Goal: Task Accomplishment & Management: Use online tool/utility

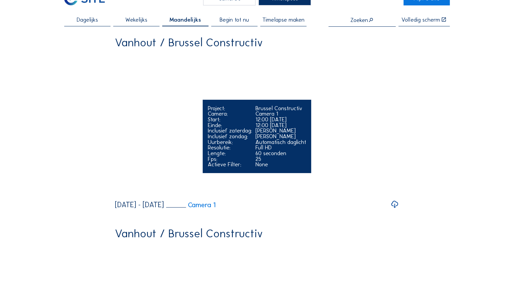
scroll to position [34, 0]
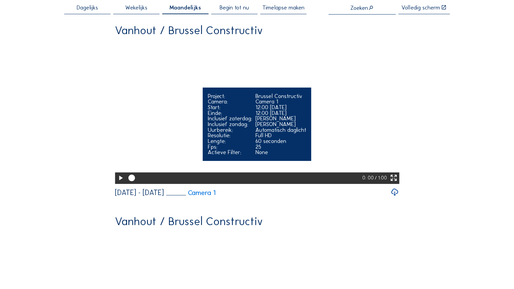
click at [119, 183] on icon at bounding box center [121, 177] width 8 height 9
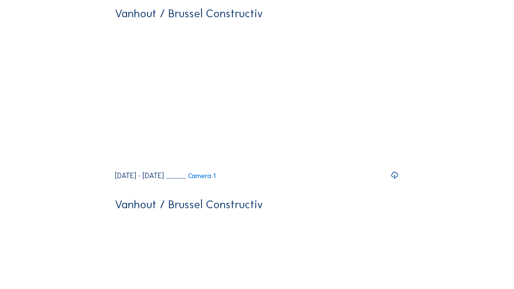
scroll to position [0, 0]
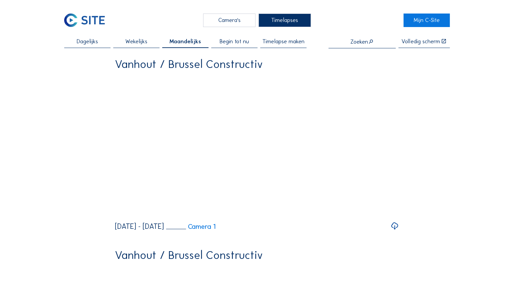
click at [277, 40] on span "Timelapse maken" at bounding box center [283, 42] width 42 height 6
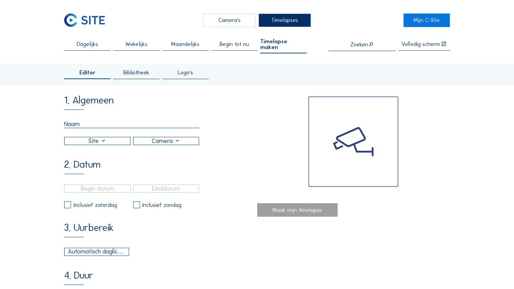
click at [105, 42] on div "Dagelijks" at bounding box center [87, 45] width 46 height 9
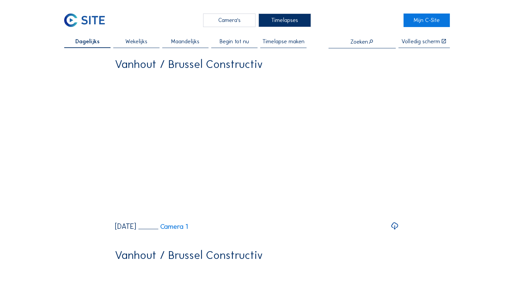
click at [249, 44] on span "Begin tot nu" at bounding box center [234, 42] width 29 height 6
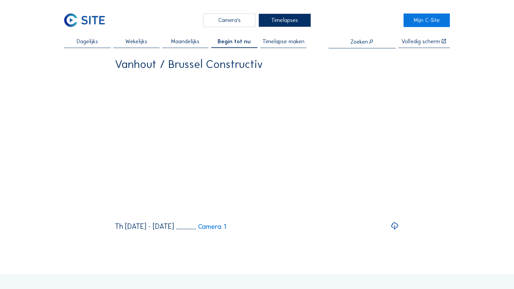
click at [194, 41] on span "Maandelijks" at bounding box center [185, 42] width 28 height 6
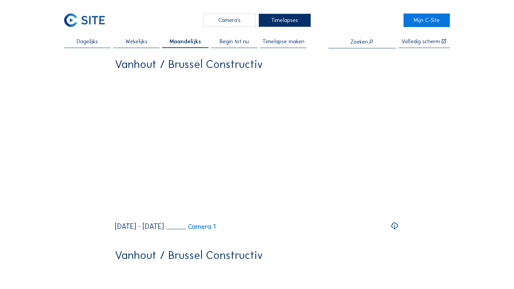
click at [129, 44] on span "Wekelijks" at bounding box center [136, 42] width 22 height 6
click at [437, 26] on link "Mijn C-Site" at bounding box center [427, 21] width 46 height 14
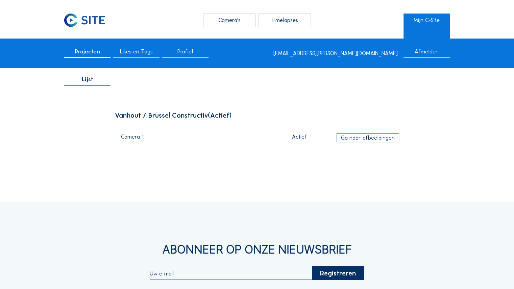
click at [137, 50] on span "Likes en Tags" at bounding box center [136, 52] width 33 height 6
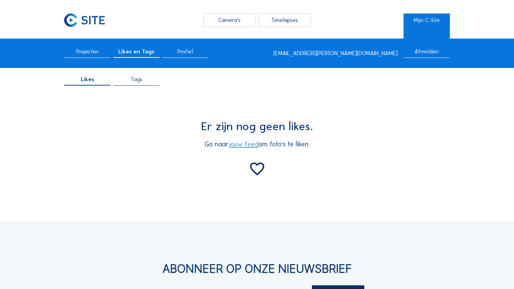
click at [187, 52] on span "Profiel" at bounding box center [185, 52] width 16 height 6
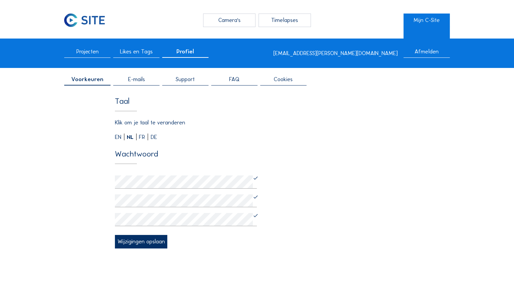
click at [271, 21] on div "Timelapses" at bounding box center [285, 21] width 52 height 14
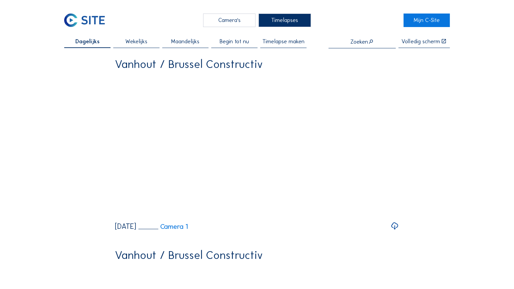
click at [242, 43] on span "Begin tot nu" at bounding box center [234, 42] width 29 height 6
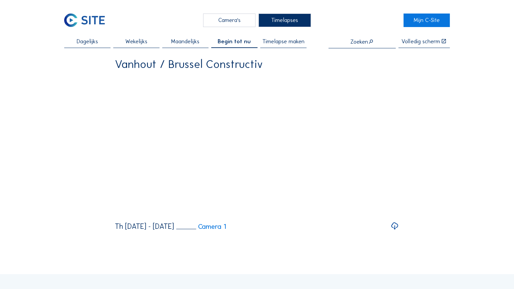
click at [278, 46] on div "Timelapse maken" at bounding box center [283, 43] width 46 height 9
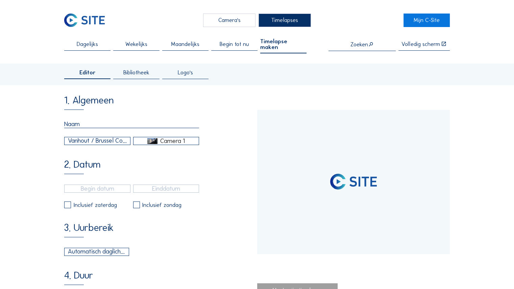
type input "[DATE] 11:40"
type input "[DATE] 11:16"
click at [281, 19] on div "Timelapses" at bounding box center [285, 21] width 52 height 14
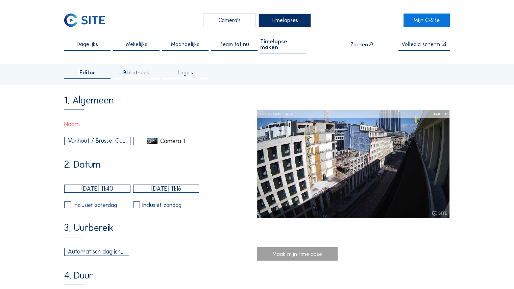
click at [281, 19] on div "Timelapses" at bounding box center [285, 21] width 52 height 14
click at [147, 70] on span "Bibliotheek" at bounding box center [136, 73] width 26 height 6
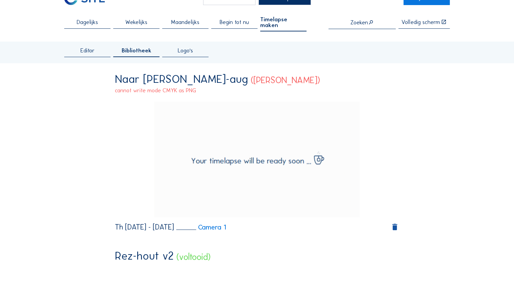
scroll to position [34, 0]
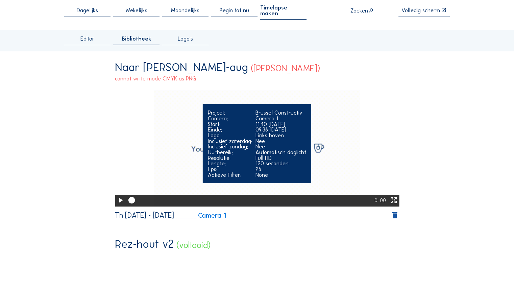
click at [118, 198] on icon at bounding box center [121, 200] width 8 height 9
click at [118, 196] on icon at bounding box center [121, 200] width 8 height 9
click at [284, 144] on div "Nee" at bounding box center [281, 147] width 51 height 6
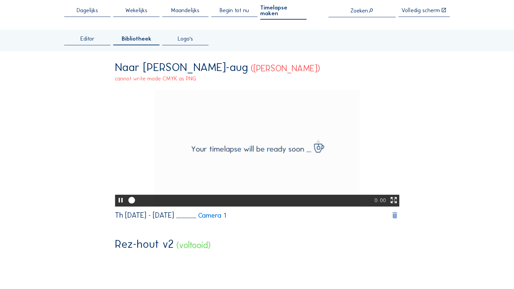
click at [398, 211] on icon at bounding box center [395, 215] width 8 height 9
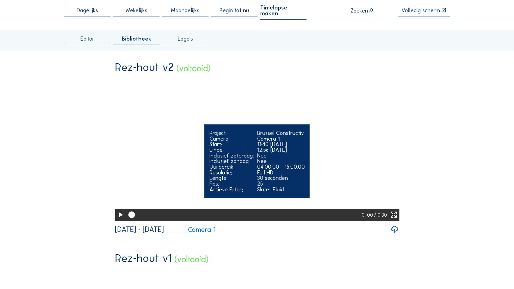
scroll to position [0, 0]
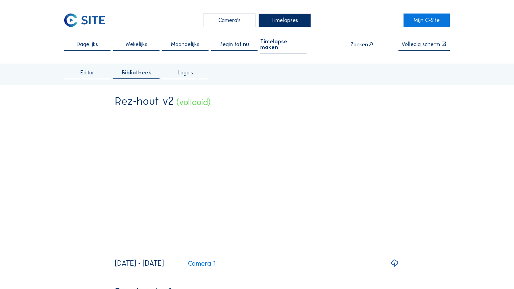
click at [274, 42] on span "Timelapse maken" at bounding box center [283, 44] width 46 height 11
click at [91, 70] on span "Editor" at bounding box center [87, 73] width 14 height 6
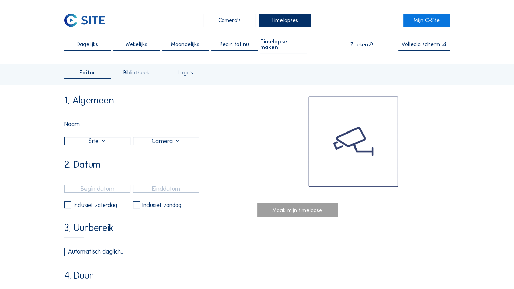
click at [117, 120] on input "text" at bounding box center [131, 124] width 135 height 8
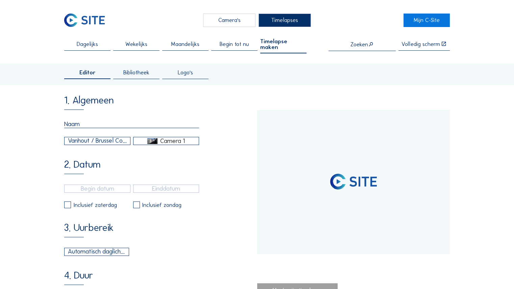
type input "Naar [PERSON_NAME]-aug"
type input "[DATE] 11:40"
type input "[DATE] 11:16"
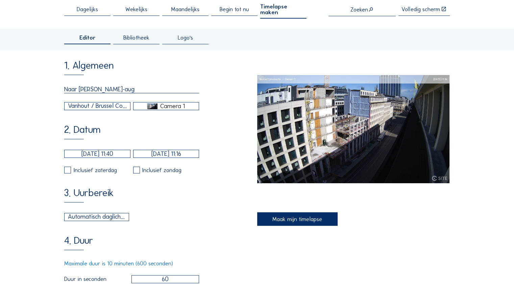
scroll to position [101, 0]
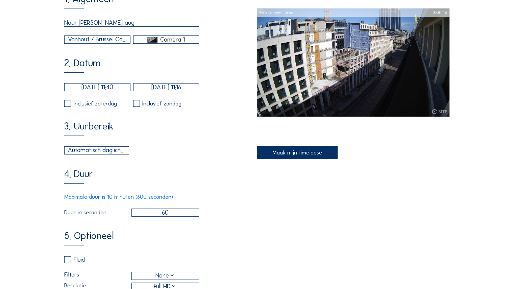
click at [111, 87] on input "[DATE] 11:40" at bounding box center [97, 87] width 66 height 8
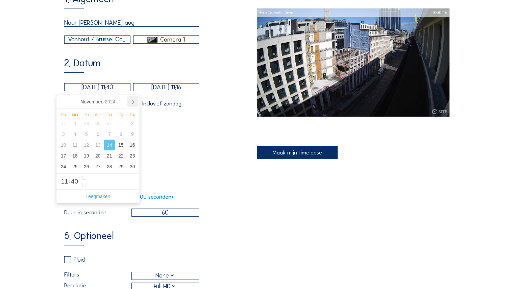
click at [133, 101] on icon at bounding box center [133, 101] width 2 height 3
click at [133, 101] on icon at bounding box center [132, 101] width 11 height 11
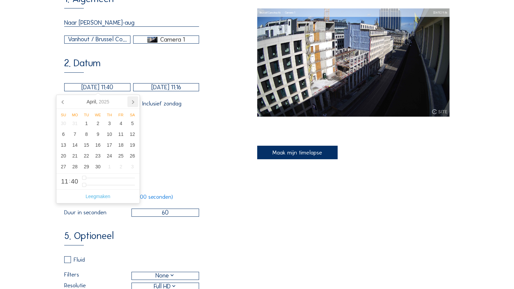
click at [133, 101] on icon at bounding box center [132, 101] width 11 height 11
click at [112, 124] on div "1" at bounding box center [109, 123] width 11 height 11
type input "[DATE] 11:40"
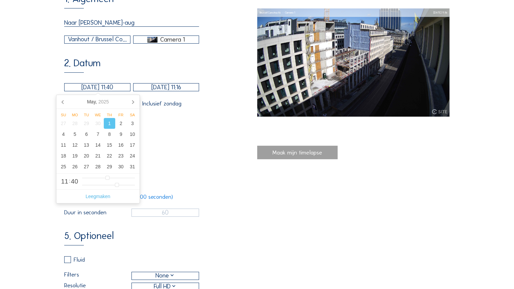
click at [171, 88] on input "[DATE] 11:16" at bounding box center [166, 87] width 66 height 8
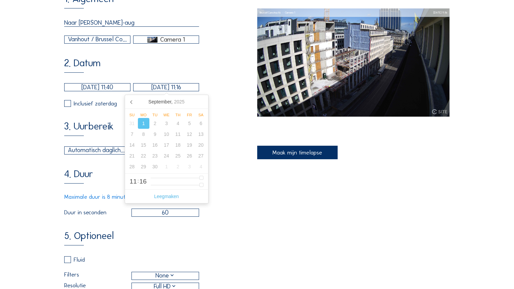
click at [213, 90] on div "2. Datum [DATE] 11:40 [DATE] 11:16 Inclusief zaterdag Inclusief zondag" at bounding box center [160, 82] width 193 height 49
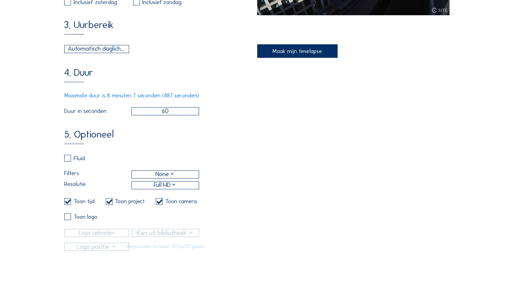
scroll to position [169, 0]
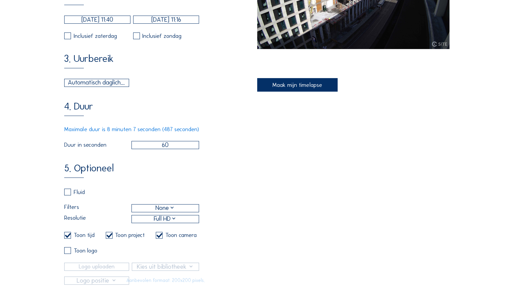
click at [280, 85] on div "Maak mijn timelapse" at bounding box center [297, 85] width 80 height 14
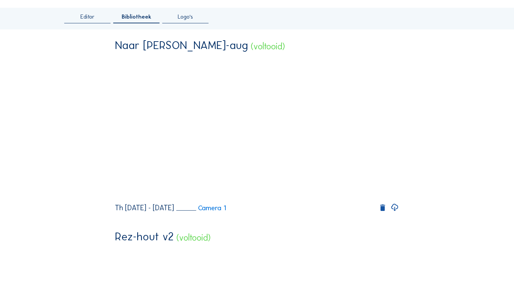
scroll to position [68, 0]
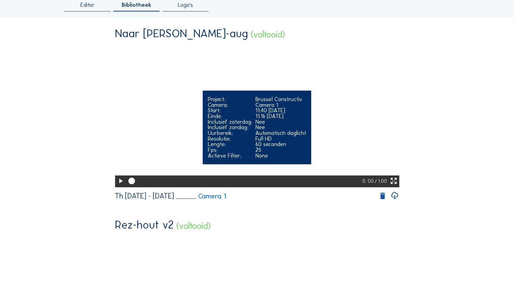
click at [117, 186] on icon at bounding box center [121, 180] width 8 height 9
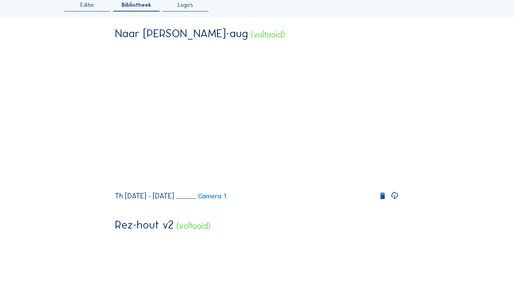
click at [89, 2] on span "Editor" at bounding box center [87, 5] width 14 height 6
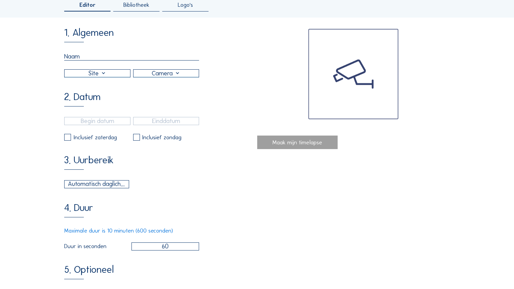
scroll to position [0, 0]
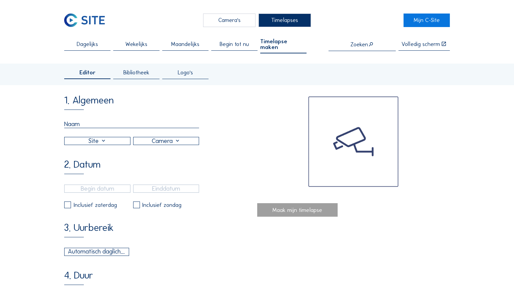
click at [112, 120] on input "text" at bounding box center [131, 124] width 135 height 8
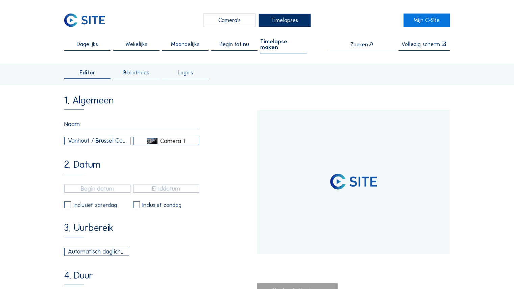
type input "[DATE] 11:40"
type input "[DATE] 11:31"
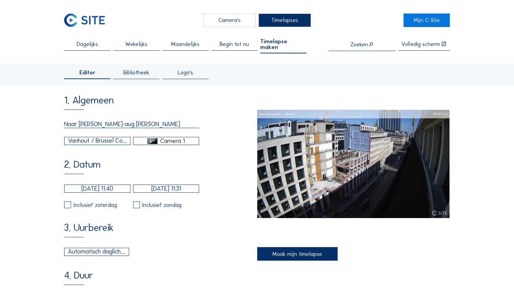
type input "Naar [PERSON_NAME]-aug [PERSON_NAME]"
click at [102, 192] on input "[DATE] 11:40" at bounding box center [97, 189] width 66 height 8
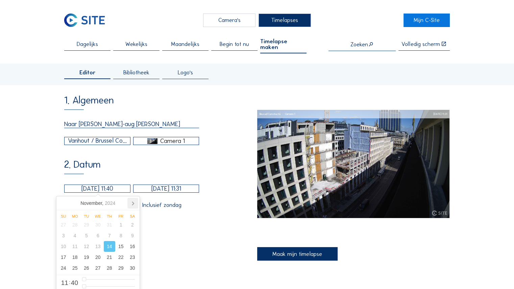
click at [136, 204] on icon at bounding box center [132, 203] width 11 height 11
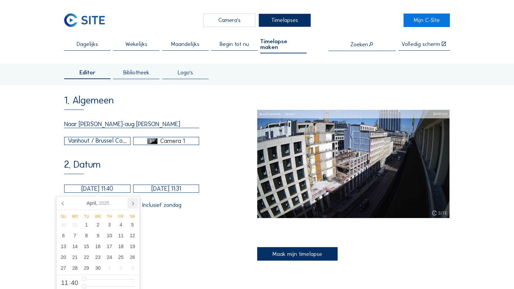
click at [136, 204] on icon at bounding box center [132, 203] width 11 height 11
click at [122, 265] on div "30" at bounding box center [120, 268] width 11 height 11
type input "[DATE] 11:40"
click at [180, 189] on input "[DATE] 11:31" at bounding box center [166, 189] width 66 height 8
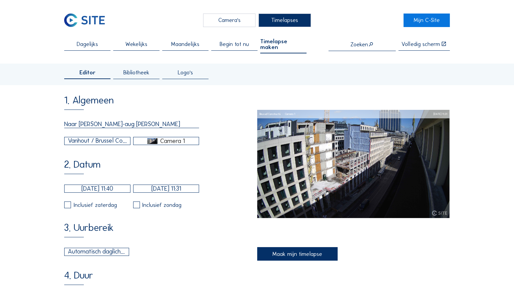
click at [223, 203] on div "2. Datum [DATE] 11:40 [DATE] 11:31 Inclusief zaterdag Inclusief zondag" at bounding box center [160, 184] width 193 height 49
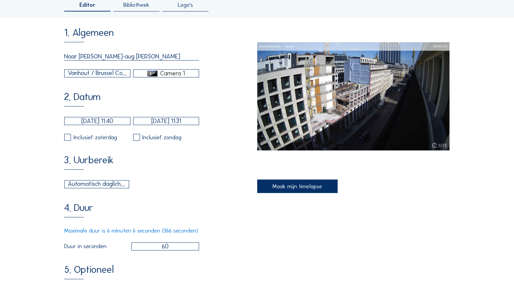
drag, startPoint x: 170, startPoint y: 249, endPoint x: 161, endPoint y: 247, distance: 9.9
click at [161, 247] on input "60" at bounding box center [166, 246] width 68 height 8
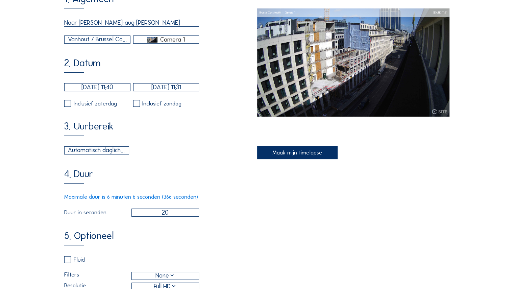
scroll to position [169, 0]
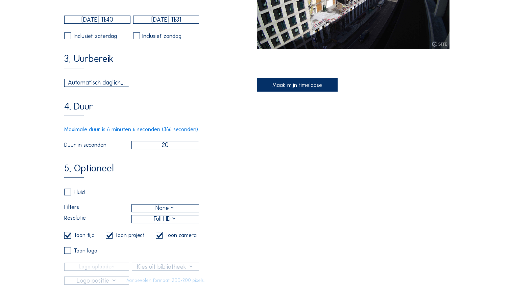
type input "20"
click at [315, 83] on div "Maak mijn timelapse" at bounding box center [297, 85] width 80 height 14
